Goal: Find contact information: Find contact information

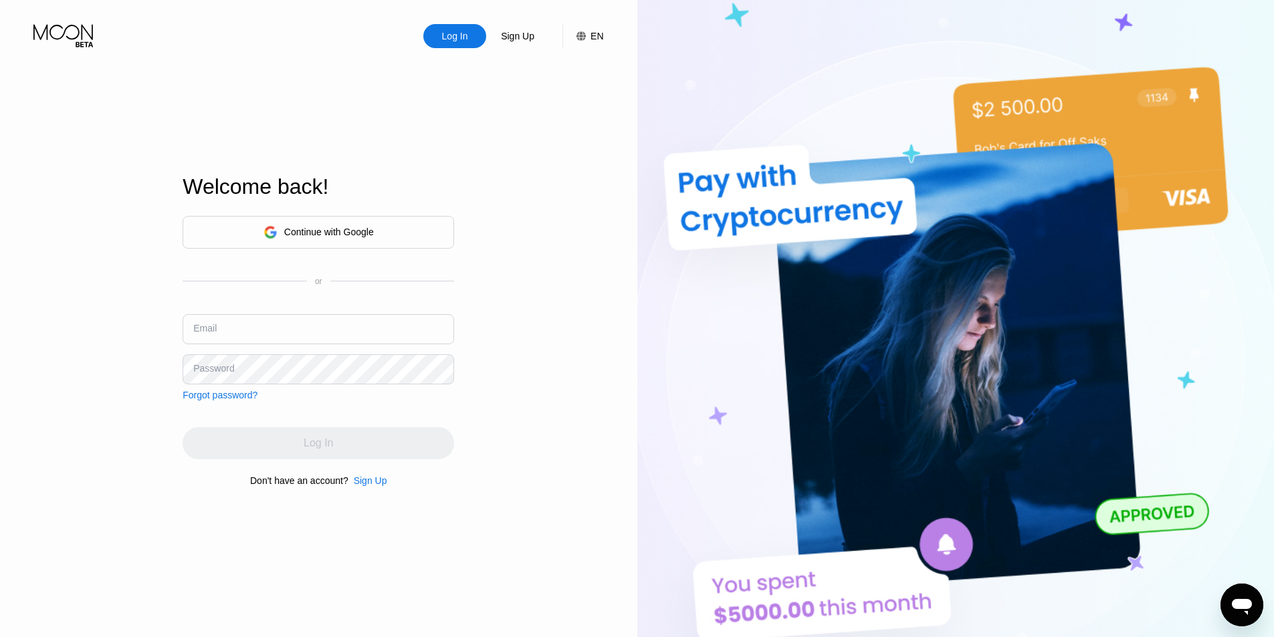
click at [409, 146] on div "Welcome back! Continue with Google or Email Password Forgot password? Log In Do…" at bounding box center [318, 330] width 271 height 701
click at [321, 319] on input "text" at bounding box center [318, 329] width 271 height 30
click at [312, 322] on input "text" at bounding box center [318, 329] width 271 height 30
drag, startPoint x: 312, startPoint y: 321, endPoint x: 248, endPoint y: 324, distance: 63.6
click at [248, 324] on input "text" at bounding box center [318, 329] width 271 height 30
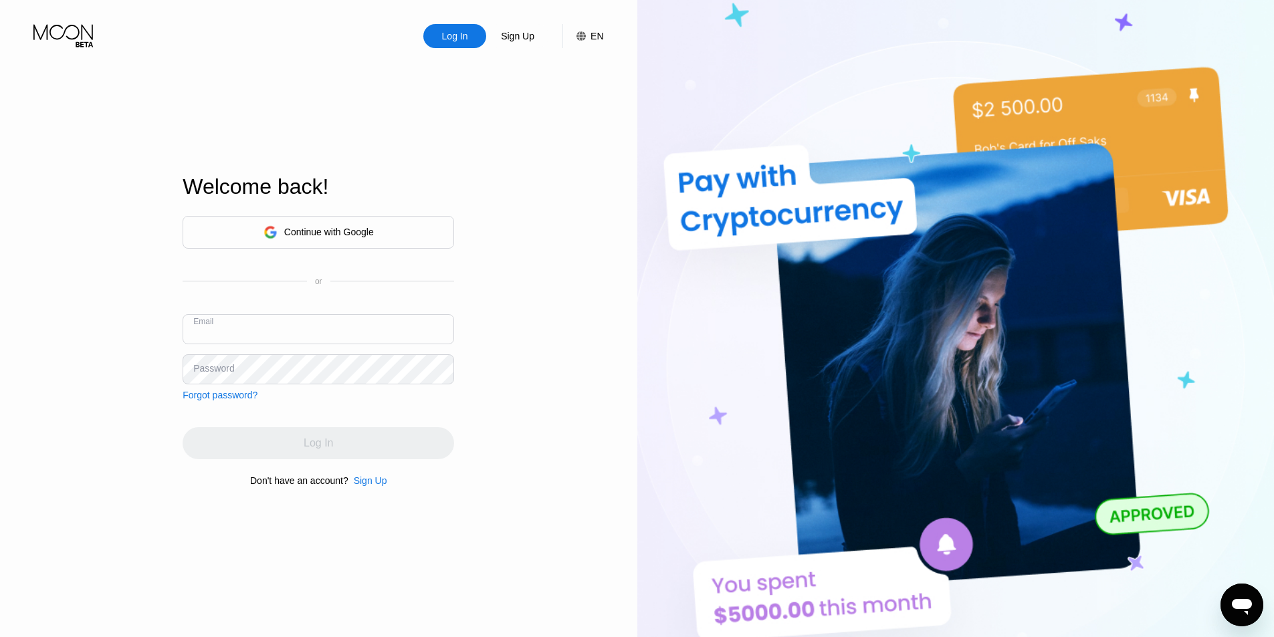
click at [248, 324] on input "text" at bounding box center [318, 329] width 271 height 30
click at [510, 202] on div "Log In Sign Up EN Language Select an item Save Welcome back! Continue with Goog…" at bounding box center [318, 350] width 637 height 701
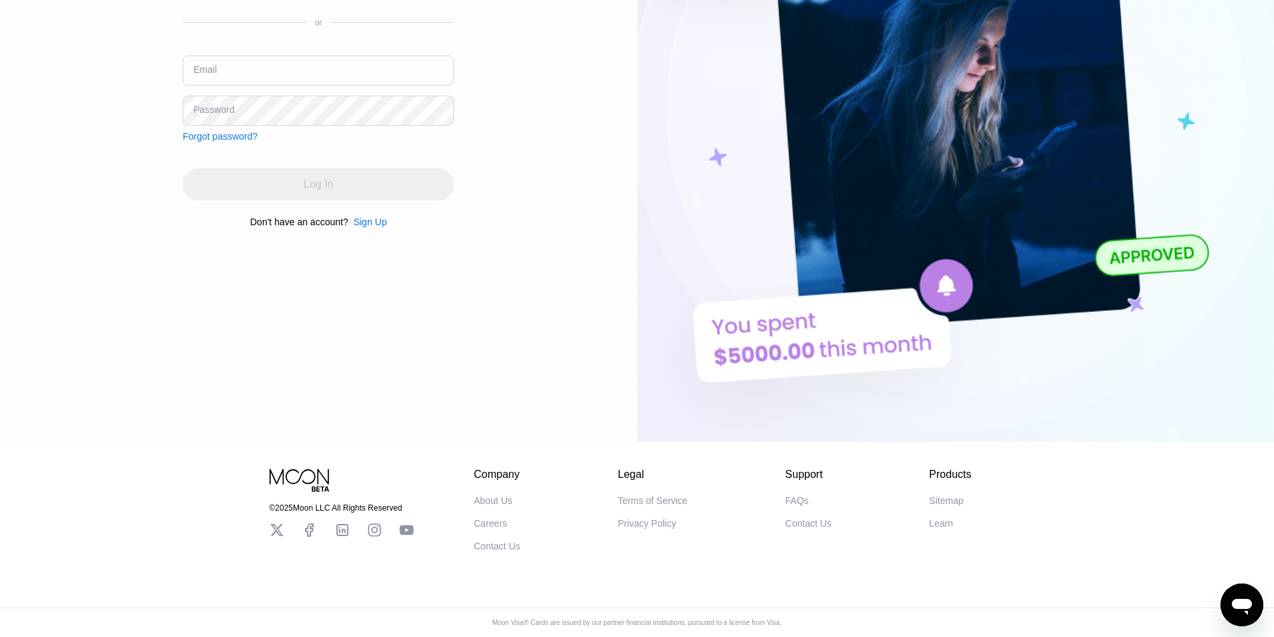
scroll to position [269, 0]
click at [493, 544] on div "Contact Us" at bounding box center [497, 546] width 46 height 11
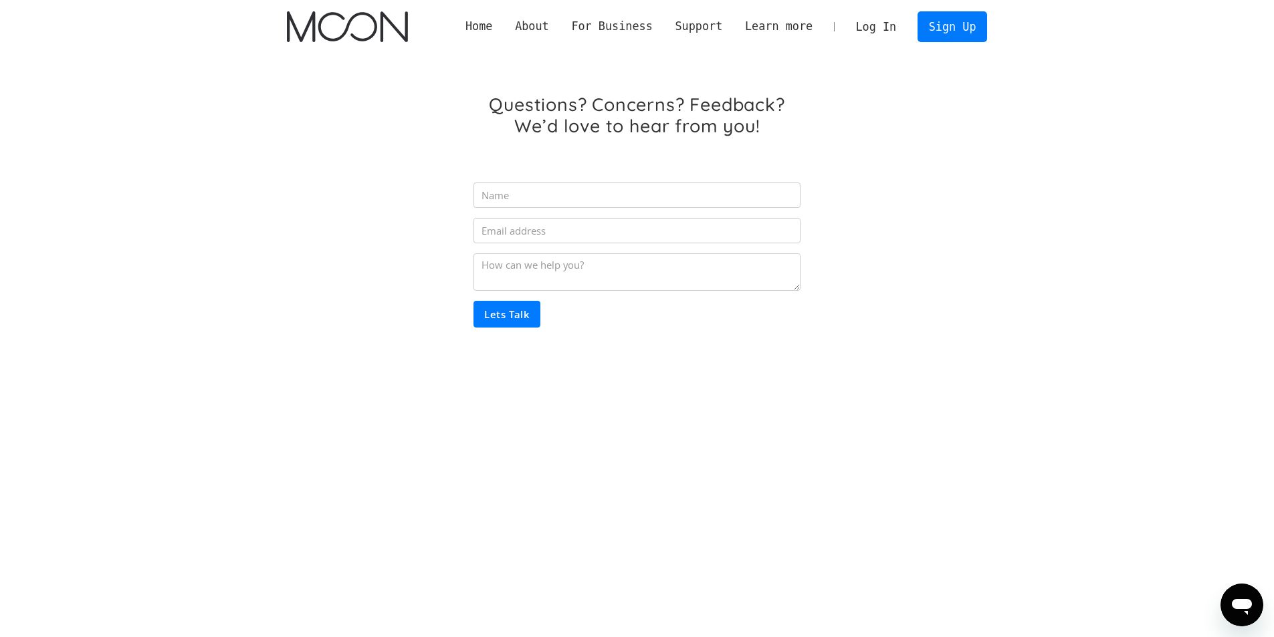
click at [966, 208] on div "Questions? Concerns? Feedback? We’d love to hear from you! Lets Talk Thank you!…" at bounding box center [637, 235] width 701 height 365
click at [336, 52] on div "Home About About Moon Careers Founder's Letter For Business Business Moon APIs …" at bounding box center [637, 26] width 740 height 53
click at [340, 34] on img "home" at bounding box center [347, 26] width 121 height 31
